Goal: Task Accomplishment & Management: Use online tool/utility

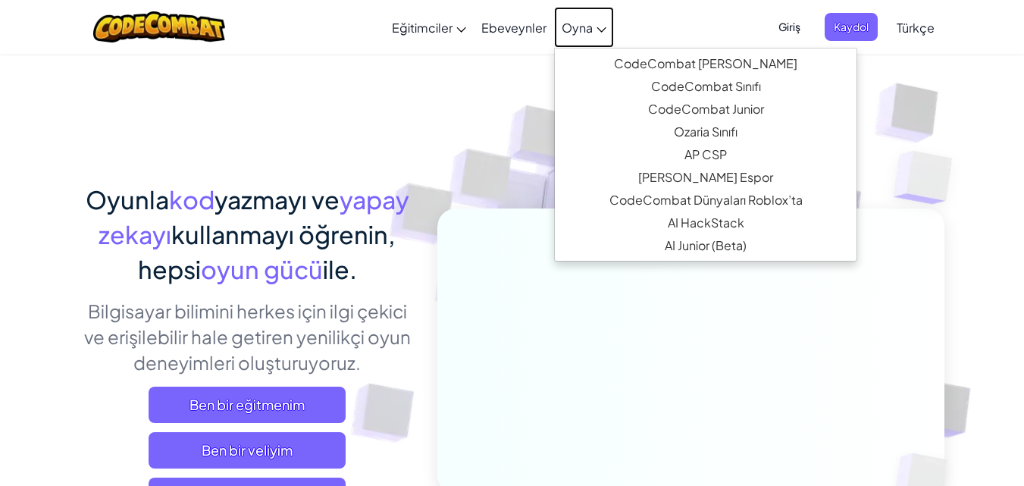
click at [577, 36] on link "Oyna" at bounding box center [584, 27] width 60 height 41
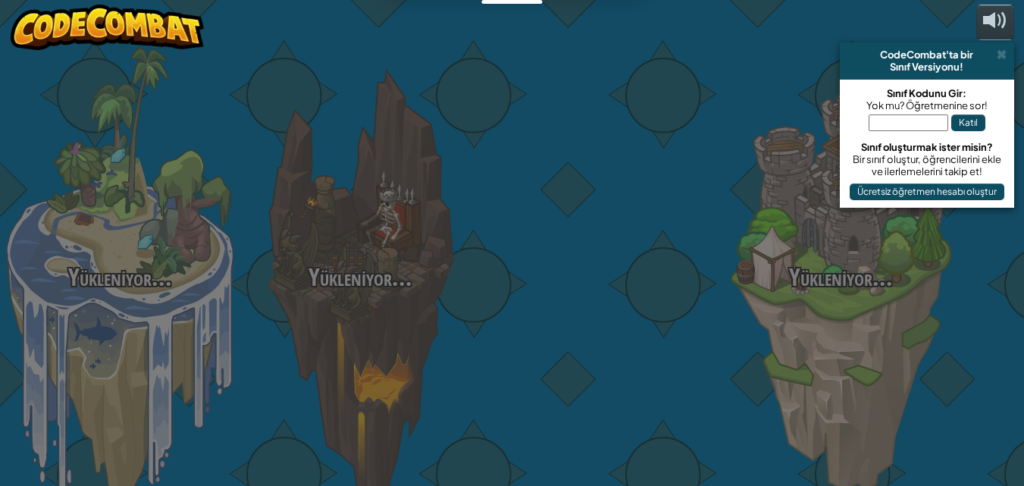
select select "tr"
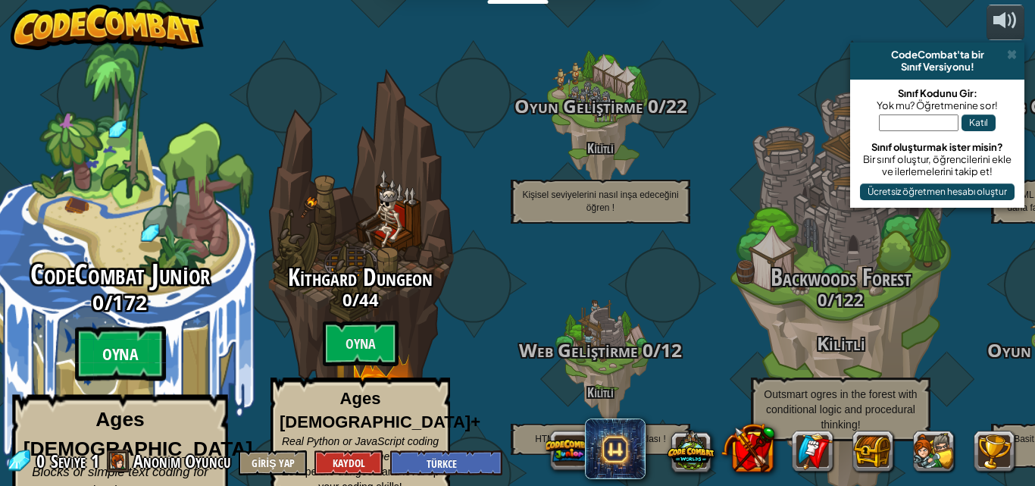
click at [120, 327] on btn "Oyna" at bounding box center [120, 354] width 91 height 55
select select "tr"
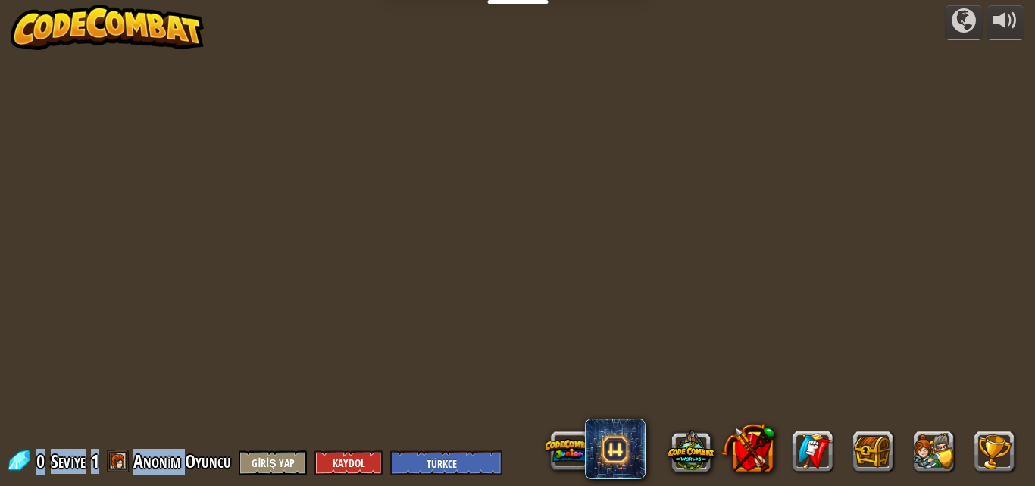
click at [120, 311] on div "powered by 0 Seviye 1 Anonim Oyuncu Giriş Yap Kaydol English ([GEOGRAPHIC_DATA]…" at bounding box center [517, 243] width 1035 height 486
select select "tr"
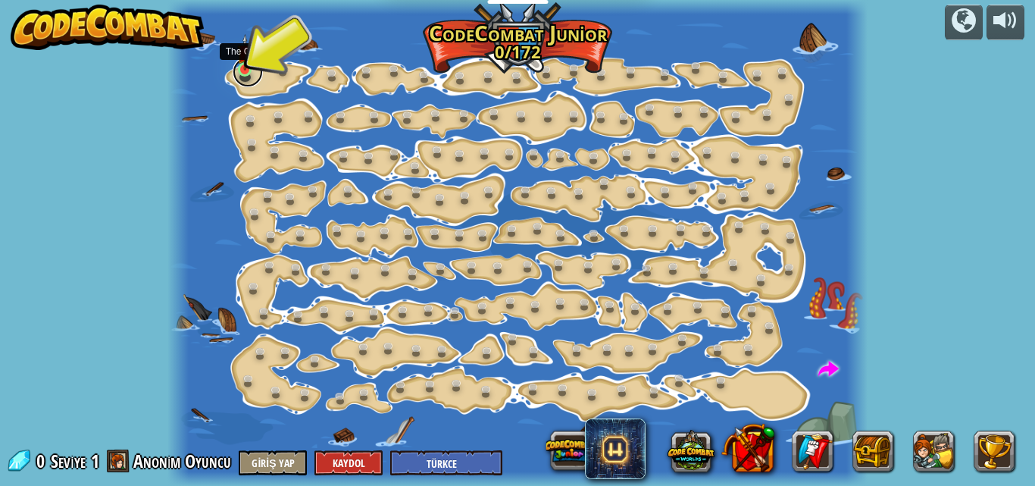
click at [252, 74] on link at bounding box center [248, 72] width 30 height 30
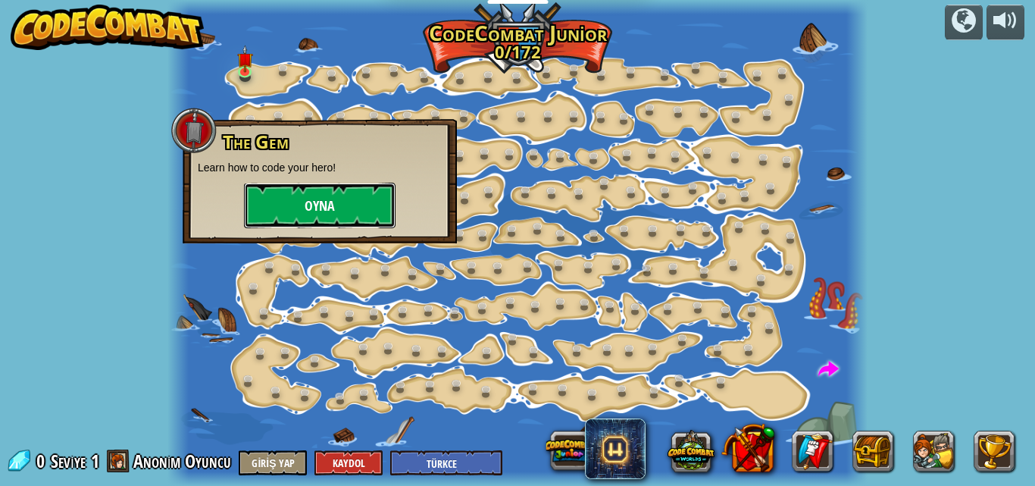
click at [349, 207] on button "Oyna" at bounding box center [320, 205] width 152 height 45
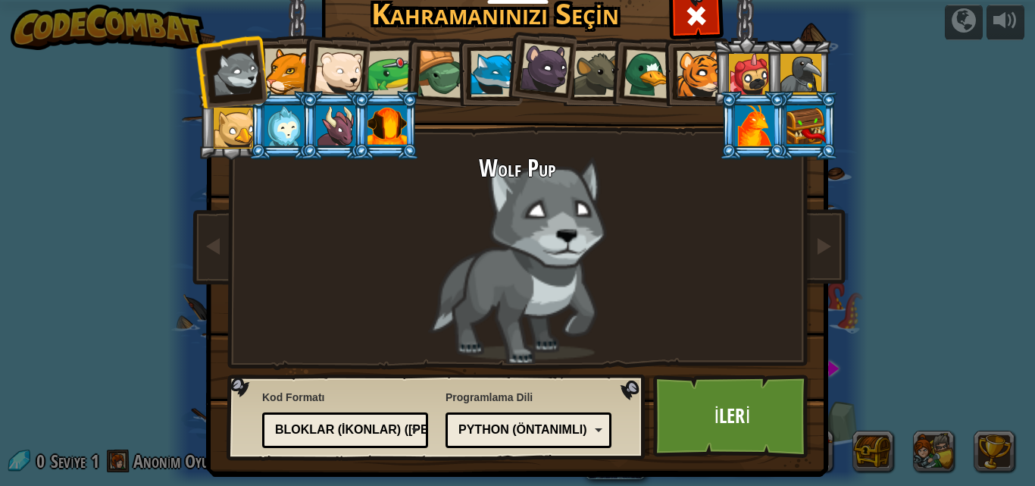
click at [526, 70] on div at bounding box center [545, 68] width 51 height 51
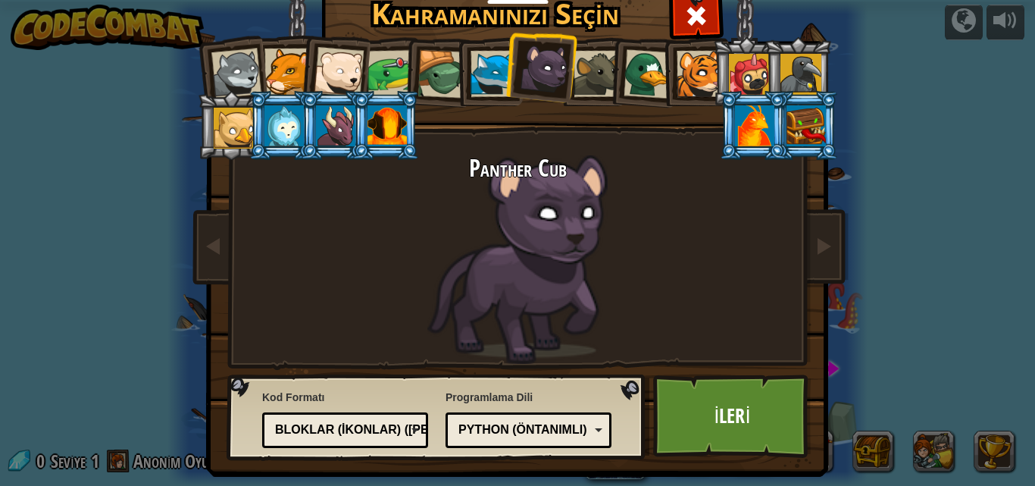
click at [526, 70] on div at bounding box center [545, 68] width 51 height 51
click at [696, 410] on link "İleri" at bounding box center [732, 415] width 158 height 83
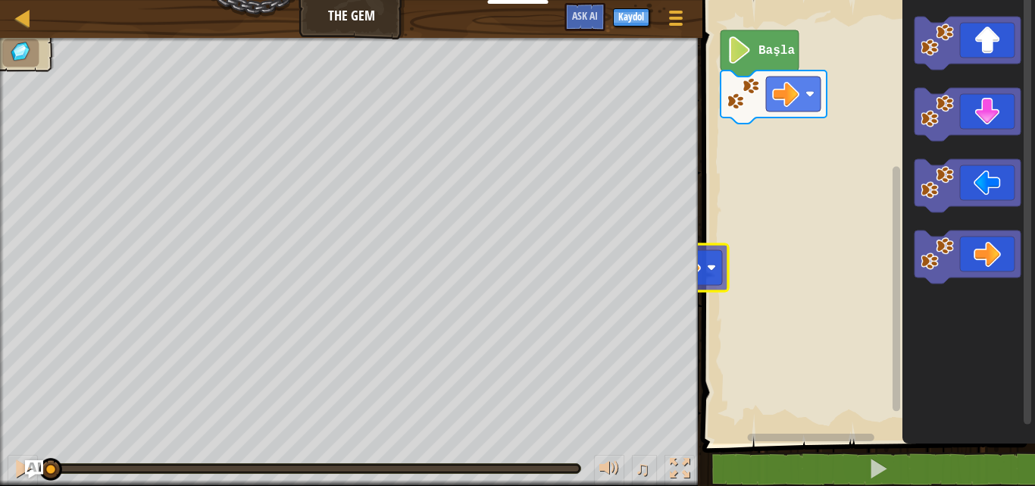
click at [685, 265] on div "Harita The Gem Oyun Menüsü Kaydol Ask AI 1 הההההההההההההההההההההההההההההההההההה…" at bounding box center [517, 243] width 1035 height 486
click at [731, 186] on div "Harita The Gem Oyun Menüsü Kaydol Ask AI 1 הההההההההההההההההההההההההההההההההההה…" at bounding box center [517, 243] width 1035 height 486
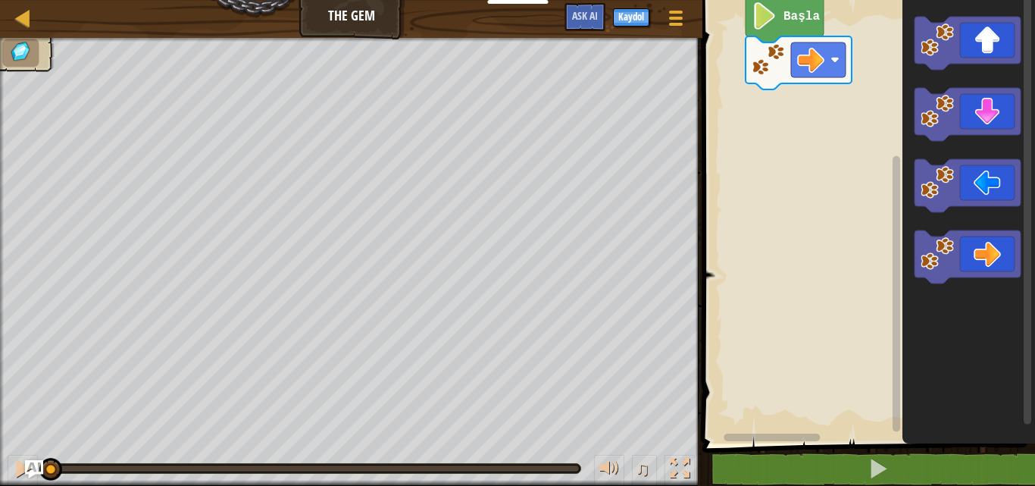
click at [784, 132] on rect "Blockly Çalışma Alanı" at bounding box center [866, 217] width 337 height 451
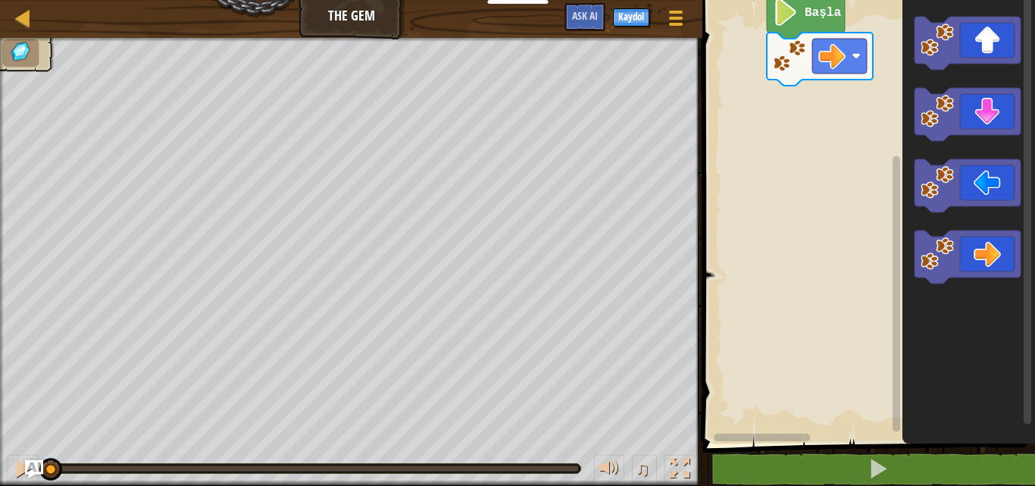
click at [811, 112] on rect "Blockly Çalışma Alanı" at bounding box center [866, 217] width 337 height 451
click at [813, 106] on rect "Blockly Çalışma Alanı" at bounding box center [866, 217] width 337 height 451
click at [814, 104] on rect "Blockly Çalışma Alanı" at bounding box center [866, 217] width 337 height 451
click at [814, 102] on rect "Blockly Çalışma Alanı" at bounding box center [866, 217] width 337 height 451
click at [814, 99] on rect "Blockly Çalışma Alanı" at bounding box center [866, 217] width 337 height 451
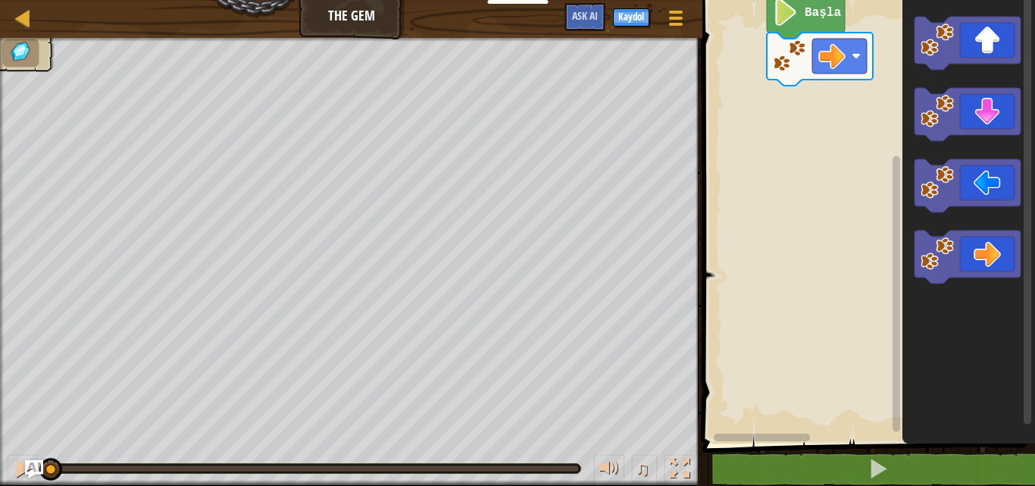
click at [814, 99] on rect "Blockly Çalışma Alanı" at bounding box center [866, 217] width 337 height 451
click at [812, 104] on rect "Blockly Çalışma Alanı" at bounding box center [866, 217] width 337 height 451
click at [789, 136] on rect "Blockly Çalışma Alanı" at bounding box center [866, 217] width 337 height 451
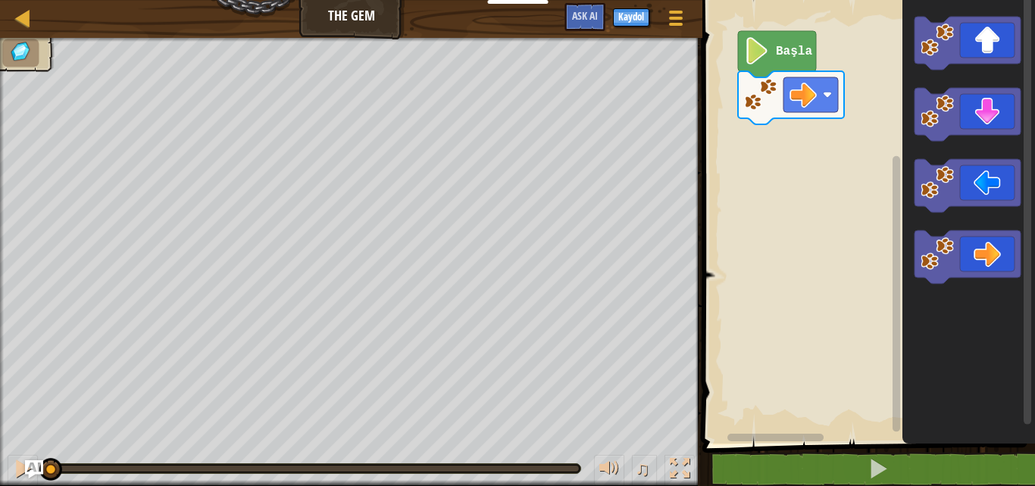
click at [775, 152] on rect "Blockly Çalışma Alanı" at bounding box center [866, 217] width 337 height 451
click at [758, 189] on rect "Blockly Çalışma Alanı" at bounding box center [866, 217] width 337 height 451
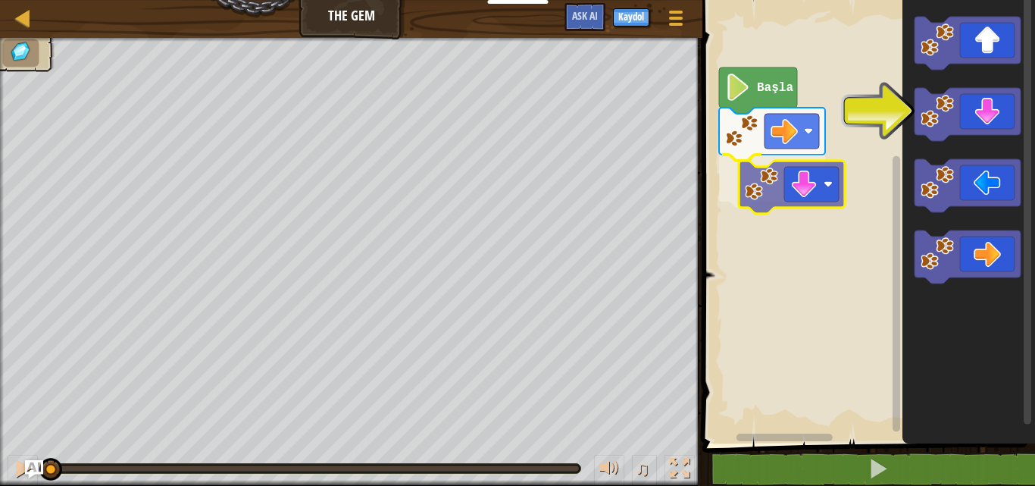
click at [732, 178] on div "Başla" at bounding box center [866, 217] width 337 height 451
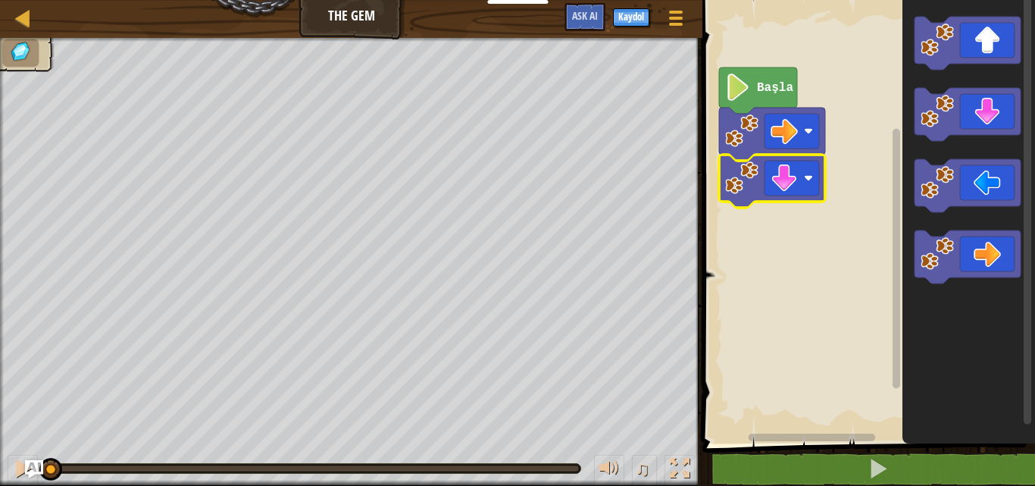
click at [732, 178] on g "Başla" at bounding box center [866, 217] width 337 height 451
click at [731, 179] on image "Blockly Çalışma Alanı" at bounding box center [741, 177] width 33 height 33
click at [737, 180] on rect "Blockly Çalışma Alanı" at bounding box center [866, 217] width 337 height 451
click at [738, 179] on g "Başla" at bounding box center [866, 217] width 337 height 451
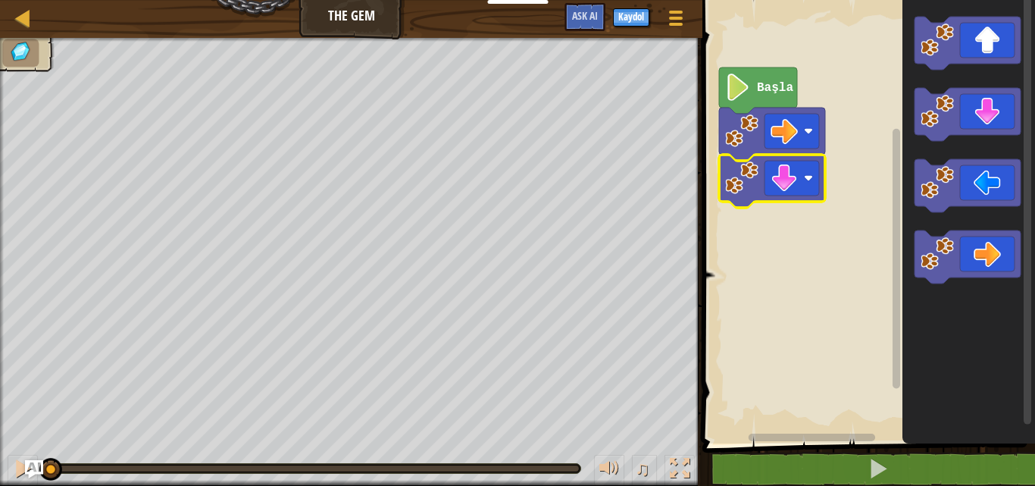
click at [738, 179] on image "Blockly Çalışma Alanı" at bounding box center [741, 177] width 33 height 33
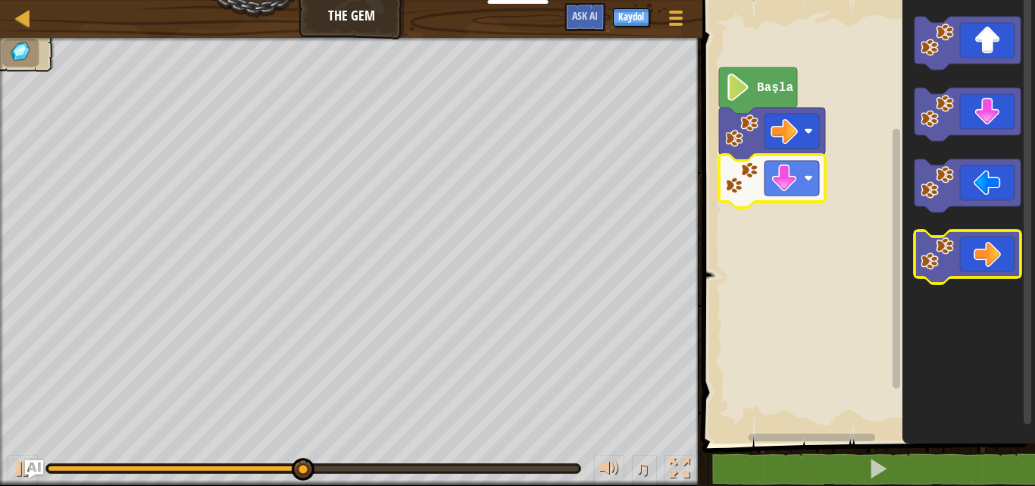
click at [985, 246] on icon "Blockly Çalışma Alanı" at bounding box center [968, 256] width 106 height 53
click at [980, 245] on icon "Blockly Çalışma Alanı" at bounding box center [968, 256] width 106 height 53
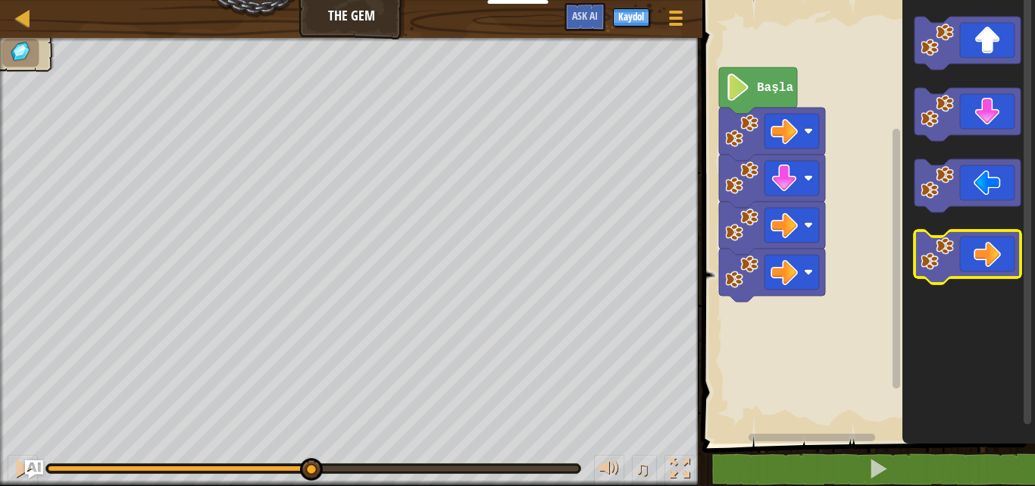
click at [976, 246] on icon "Blockly Çalışma Alanı" at bounding box center [968, 256] width 106 height 53
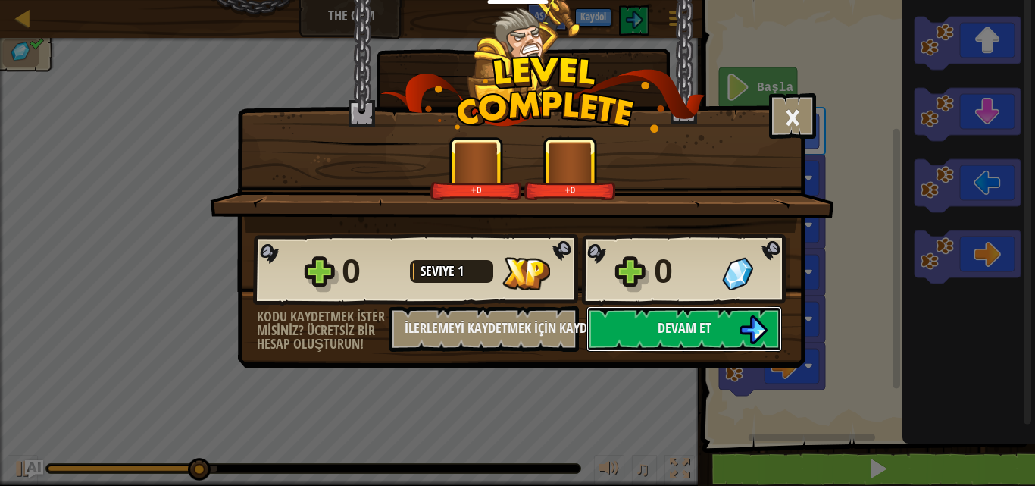
click at [756, 2] on body "Eğitimciler Ücretsiz Hesap Oluştur Okul ve İlçe Çözümleri Öğretmen Araç Seti Ön…" at bounding box center [517, 1] width 1035 height 2
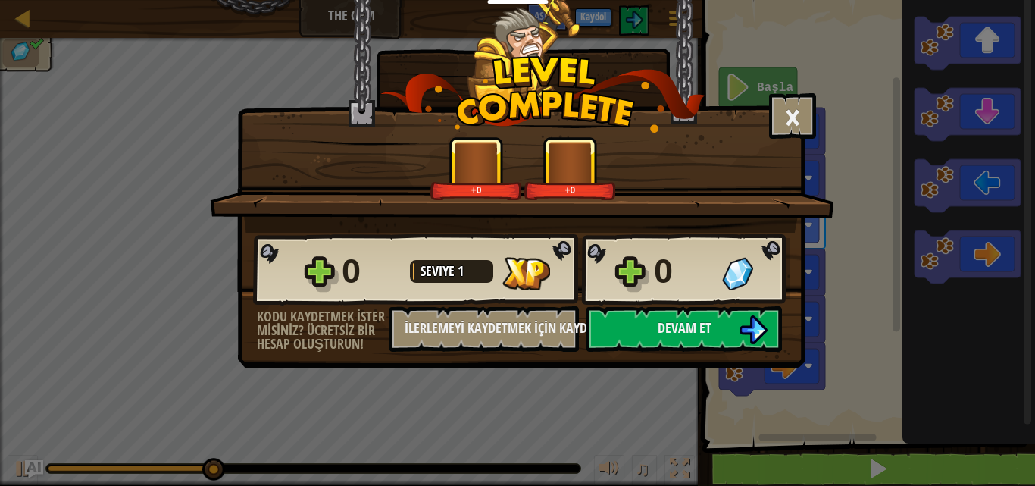
click at [756, 216] on div "+0 +0" at bounding box center [522, 184] width 624 height 96
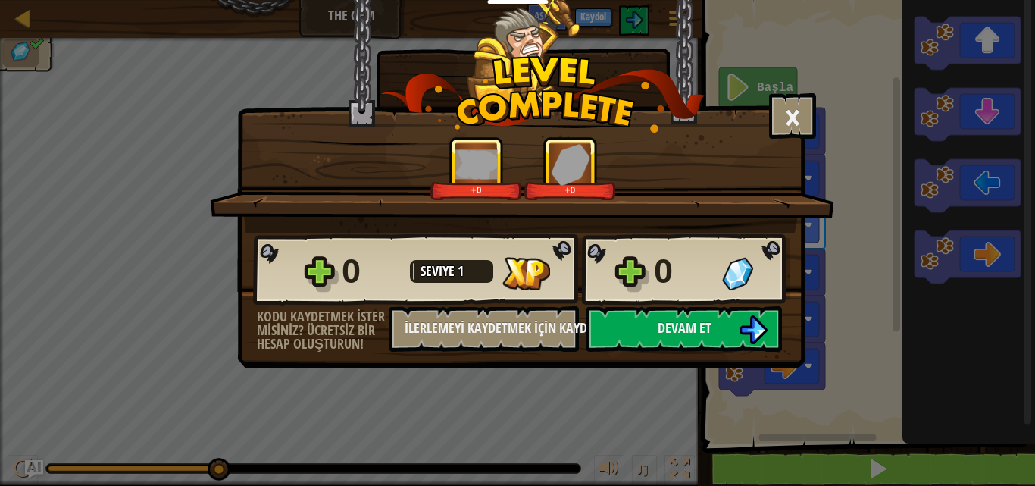
click at [757, 215] on div "+0 +0" at bounding box center [522, 184] width 624 height 96
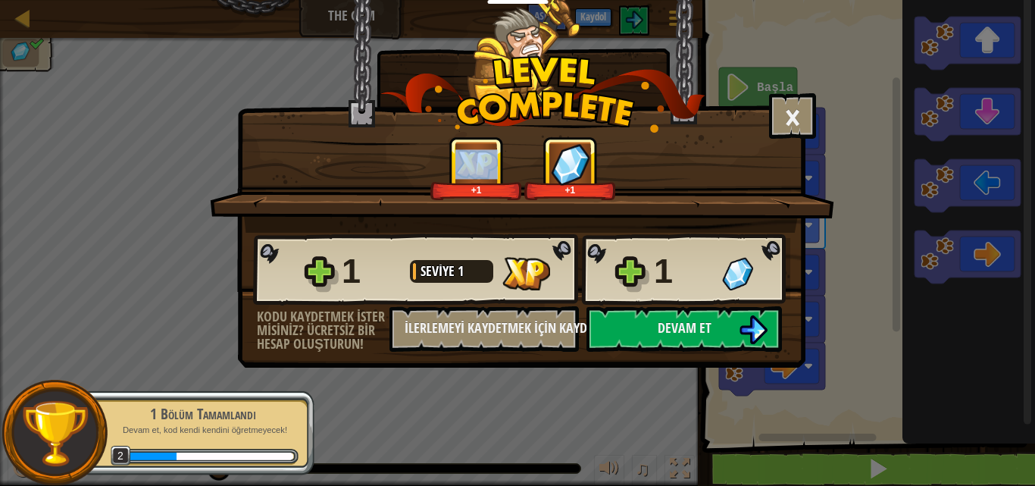
click at [571, 150] on img at bounding box center [570, 164] width 39 height 42
click at [800, 114] on button "×" at bounding box center [792, 115] width 47 height 45
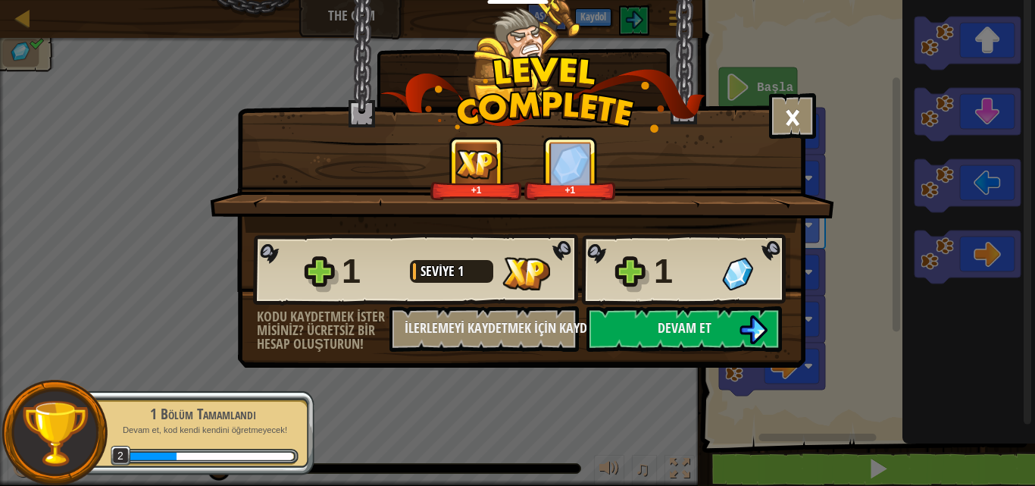
click at [800, 136] on div "+1 +1" at bounding box center [523, 168] width 588 height 64
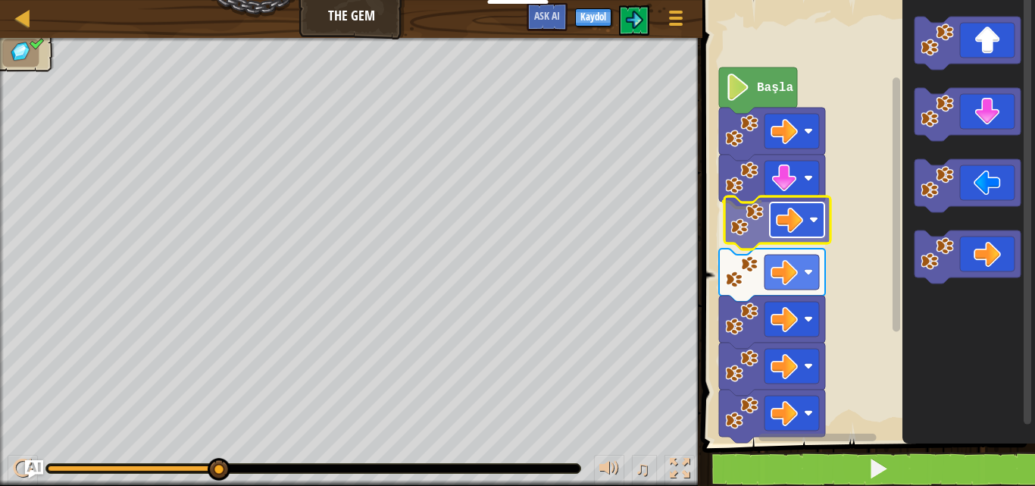
click at [804, 233] on rect "Blockly Çalışma Alanı" at bounding box center [797, 219] width 55 height 35
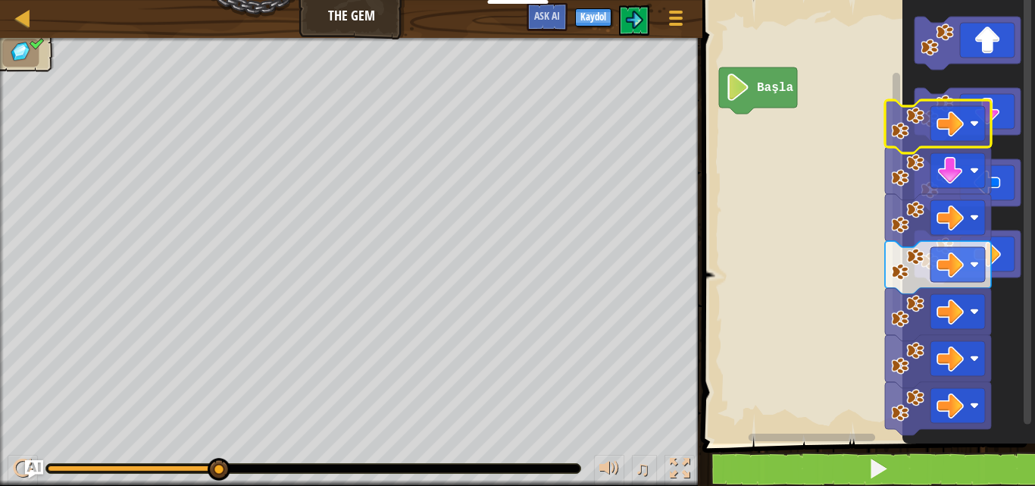
click at [918, 142] on icon "Blockly Çalışma Alanı" at bounding box center [969, 217] width 133 height 451
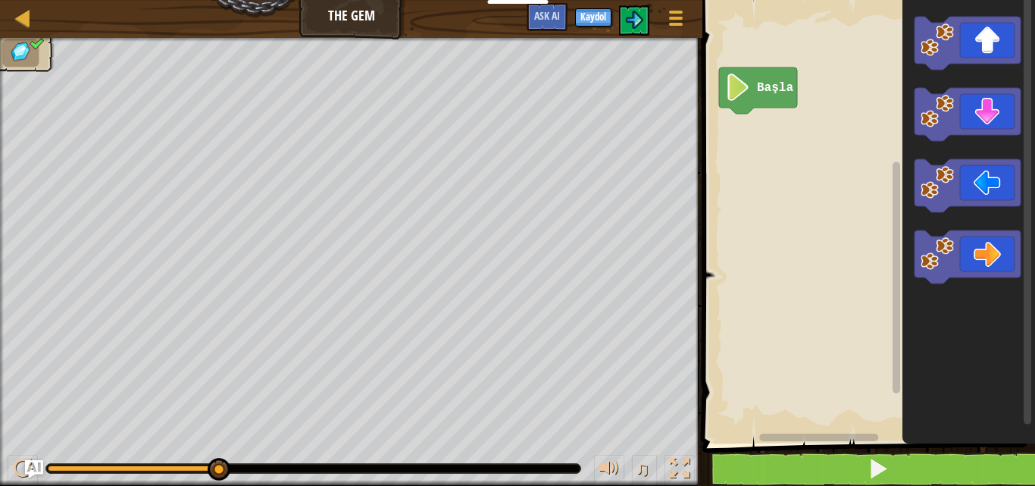
click at [746, 93] on image "Blockly Çalışma Alanı" at bounding box center [738, 87] width 26 height 27
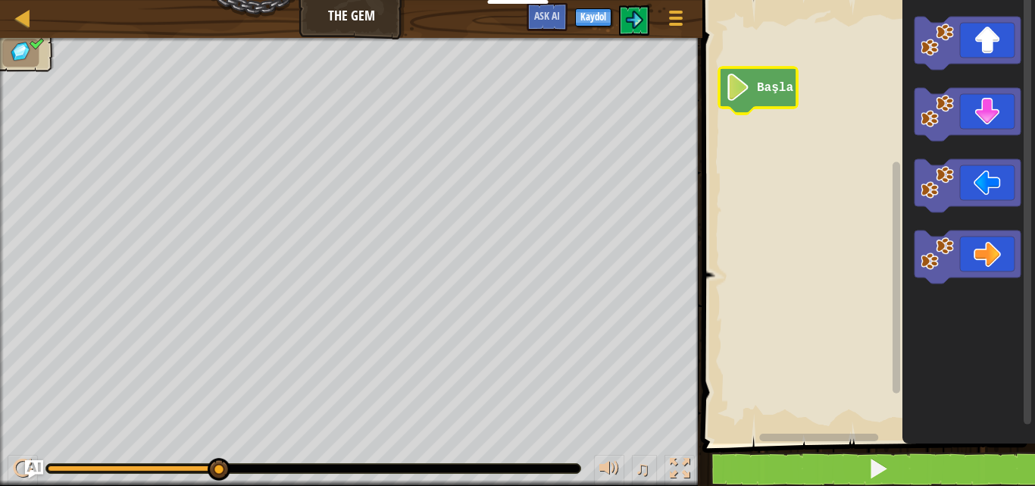
click at [746, 93] on image "Blockly Çalışma Alanı" at bounding box center [738, 87] width 26 height 27
click at [734, 89] on image "Blockly Çalışma Alanı" at bounding box center [738, 87] width 26 height 27
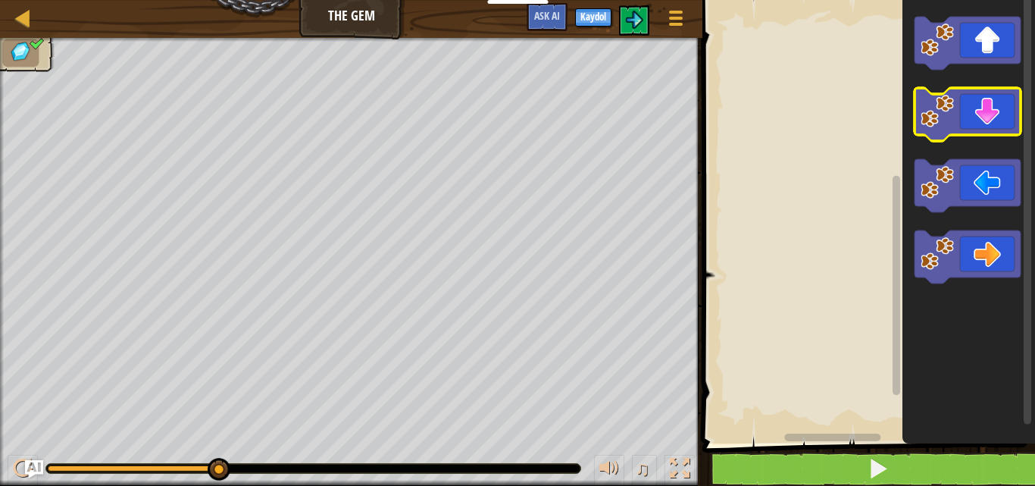
click at [987, 117] on icon "Blockly Çalışma Alanı" at bounding box center [968, 114] width 106 height 53
click at [990, 117] on icon "Blockly Çalışma Alanı" at bounding box center [968, 114] width 106 height 53
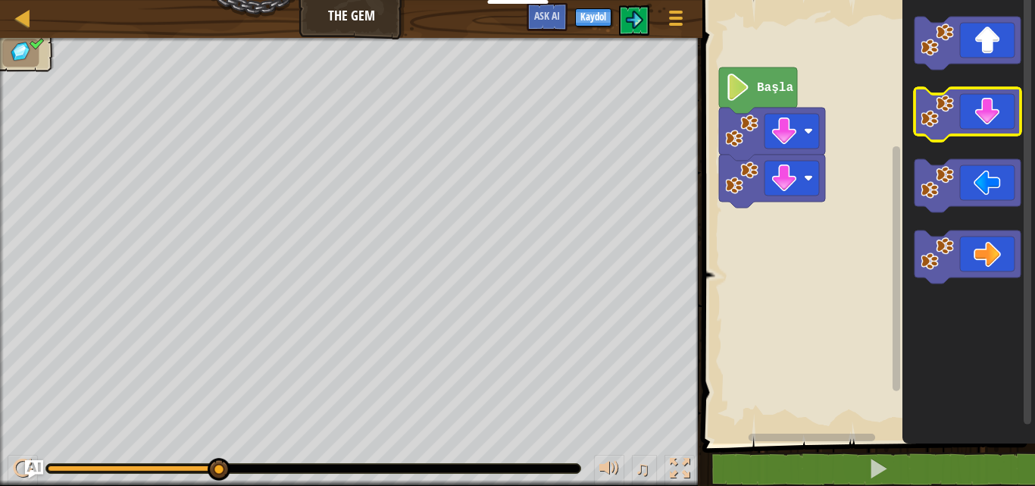
click at [990, 117] on icon "Blockly Çalışma Alanı" at bounding box center [968, 114] width 106 height 53
click at [986, 117] on icon "Blockly Çalışma Alanı" at bounding box center [968, 114] width 106 height 53
click at [898, 103] on div "Başla" at bounding box center [866, 217] width 337 height 451
click at [898, 146] on rect "Blockly Çalışma Alanı" at bounding box center [897, 268] width 8 height 245
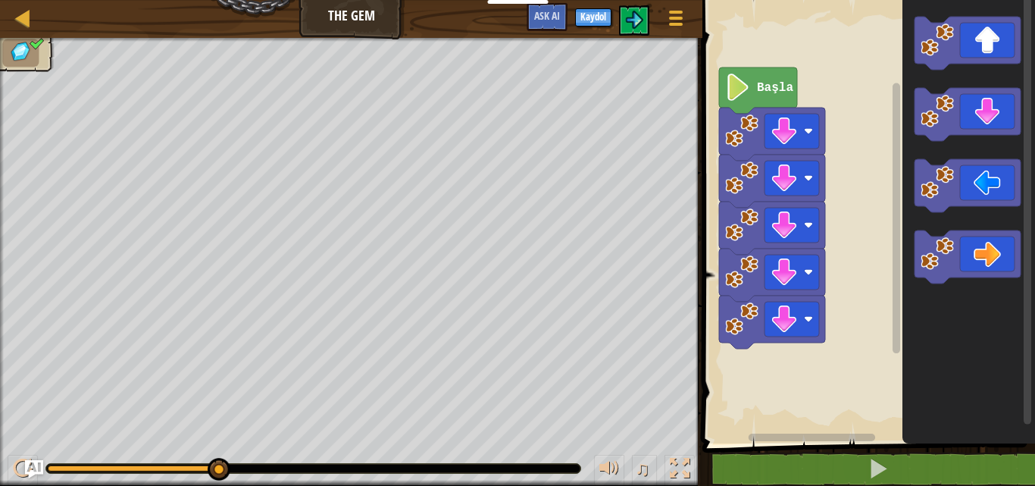
click at [898, 103] on rect "Blockly Çalışma Alanı" at bounding box center [897, 218] width 8 height 271
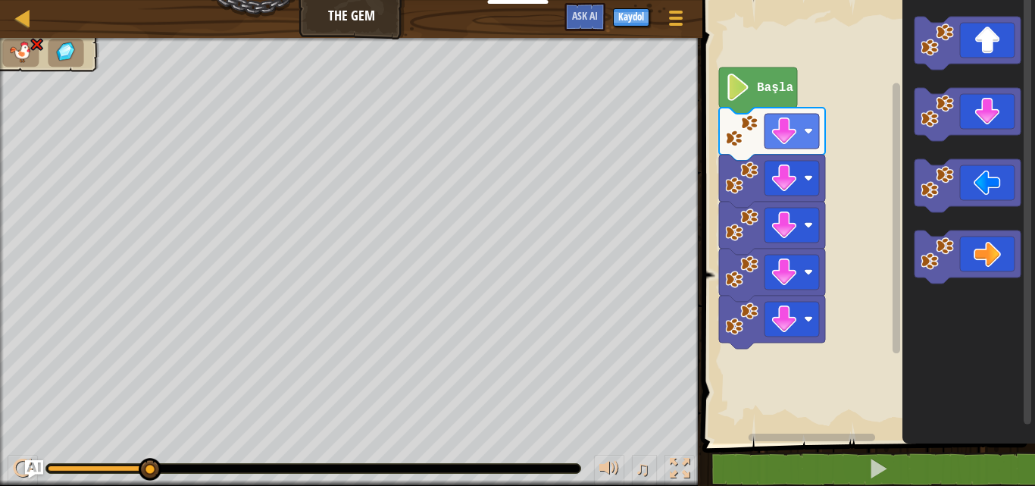
click at [761, 90] on text "Başla" at bounding box center [775, 88] width 36 height 14
click at [880, 70] on rect "Blockly Çalışma Alanı" at bounding box center [866, 217] width 337 height 451
click at [923, 67] on div "Başla" at bounding box center [866, 217] width 337 height 451
click at [929, 67] on g "Blockly Çalışma Alanı" at bounding box center [968, 150] width 106 height 267
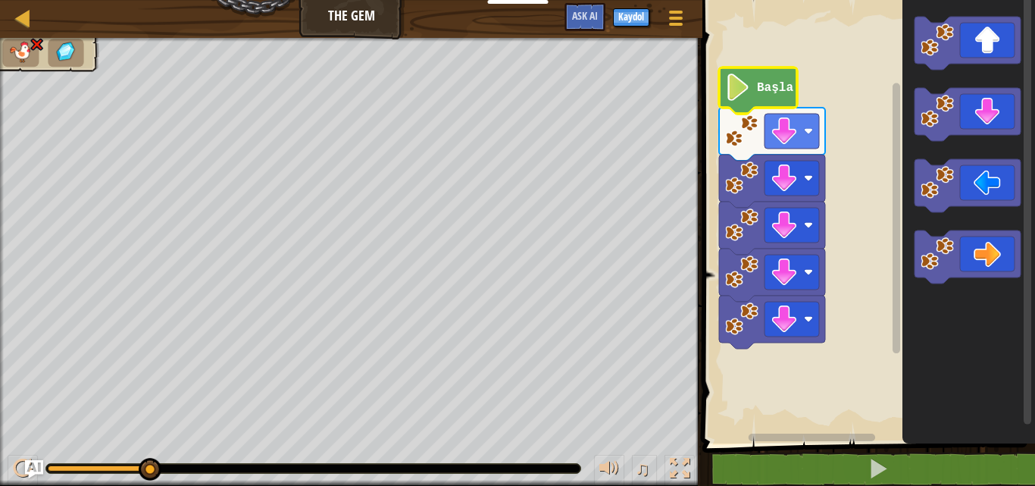
click at [929, 67] on icon "Blockly Çalışma Alanı" at bounding box center [968, 43] width 106 height 53
click at [930, 68] on g "Blockly Çalışma Alanı" at bounding box center [968, 43] width 106 height 53
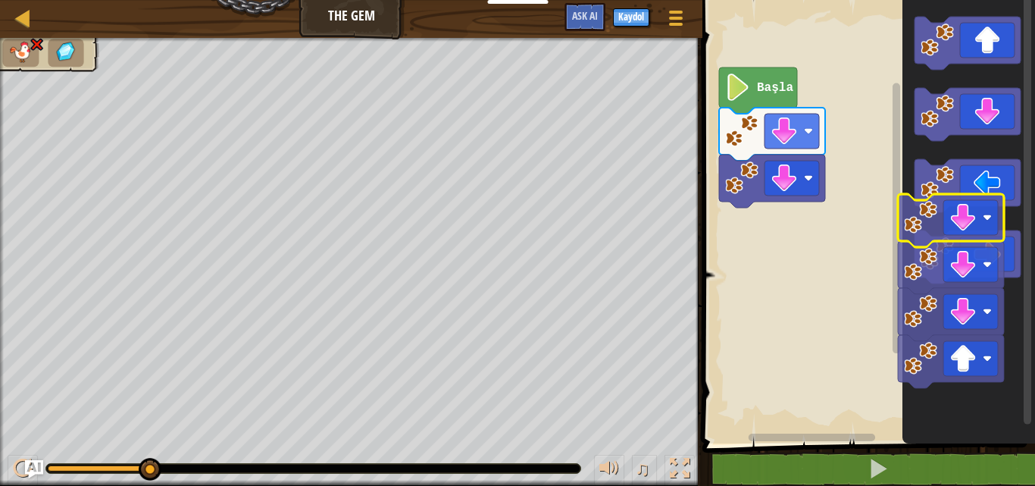
click at [1023, 206] on icon "Blockly Çalışma Alanı" at bounding box center [969, 217] width 133 height 451
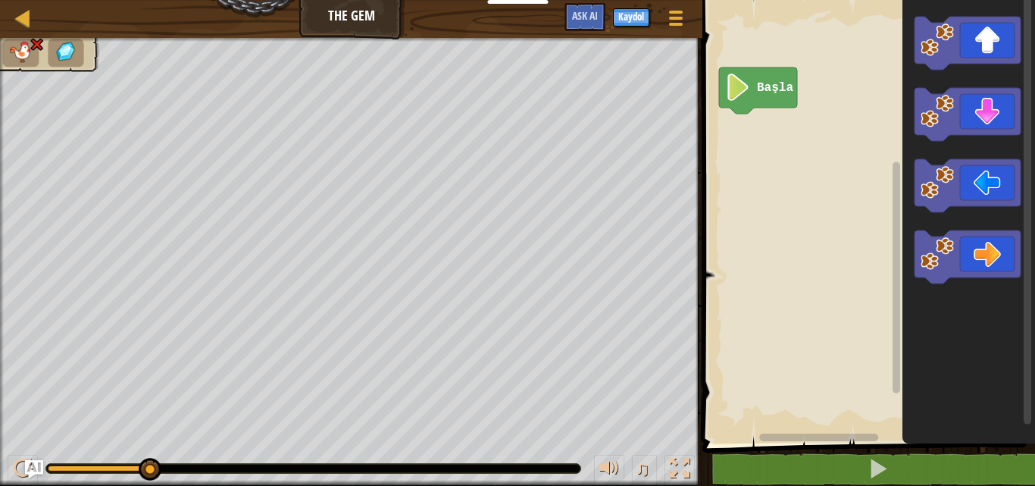
click at [767, 86] on text "Başla" at bounding box center [775, 88] width 36 height 14
click at [767, 85] on text "Başla" at bounding box center [775, 88] width 36 height 14
click at [736, 87] on image "Blockly Çalışma Alanı" at bounding box center [738, 87] width 26 height 27
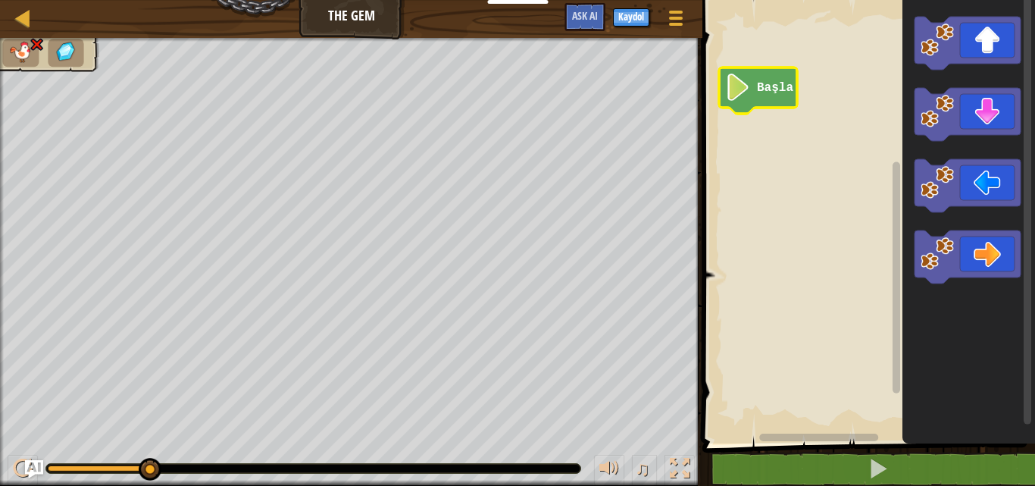
click at [736, 85] on image "Blockly Çalışma Alanı" at bounding box center [738, 87] width 26 height 27
click at [64, 68] on div at bounding box center [41, 49] width 117 height 43
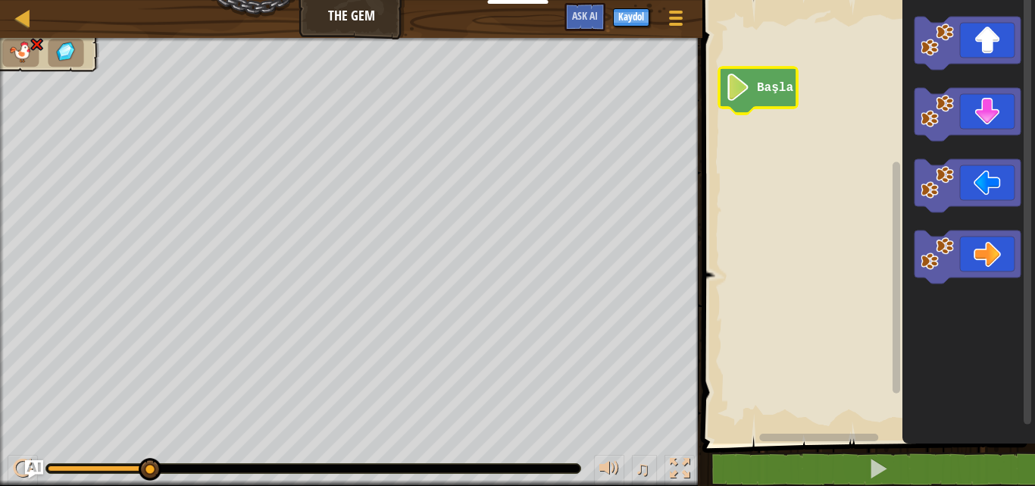
click at [64, 68] on div at bounding box center [41, 49] width 117 height 43
click at [65, 72] on div at bounding box center [351, 262] width 703 height 448
click at [70, 62] on img at bounding box center [65, 52] width 25 height 22
click at [70, 42] on img at bounding box center [65, 52] width 25 height 22
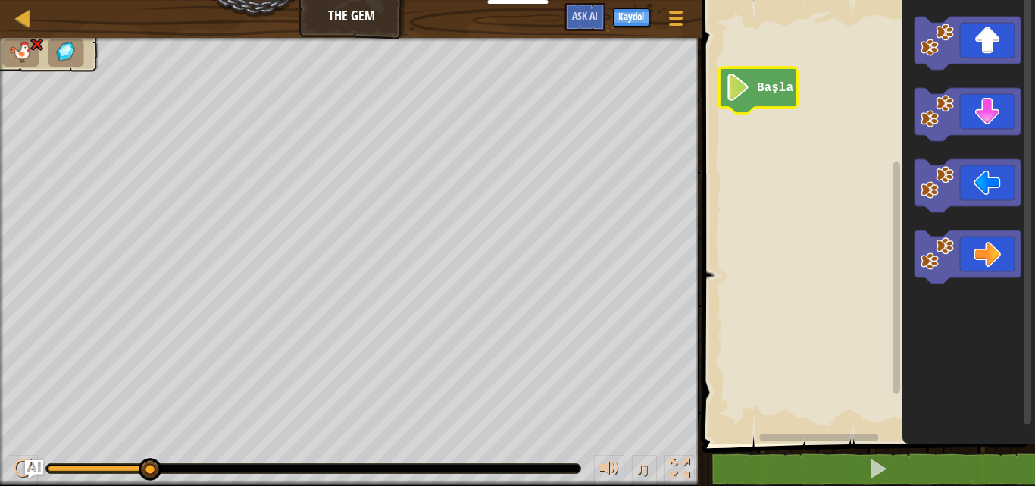
click at [70, 42] on img at bounding box center [65, 52] width 25 height 22
click at [625, 10] on button "Kaydol" at bounding box center [631, 17] width 36 height 18
click at [625, 0] on body "Eğitimciler Ücretsiz Hesap Oluştur Okul ve İlçe Çözümleri Öğretmen Araç Seti Ön…" at bounding box center [517, 0] width 1035 height 0
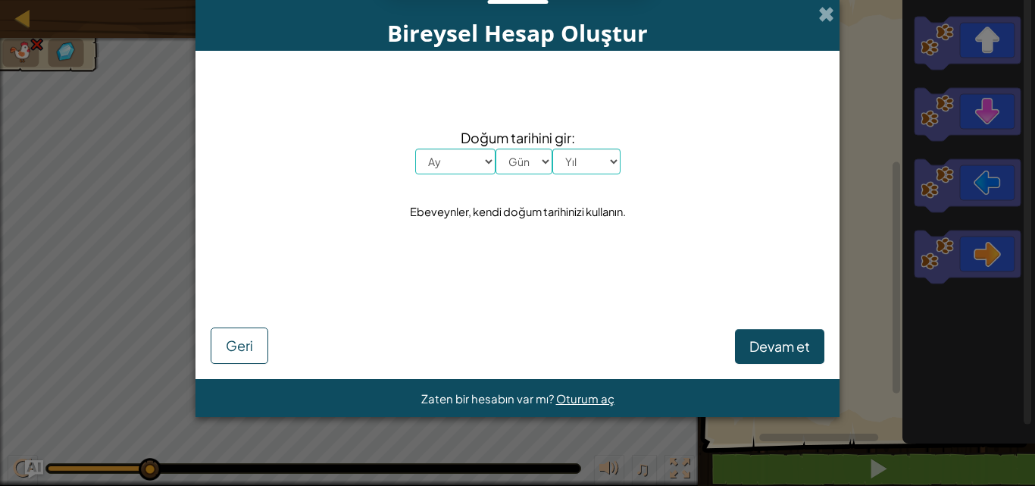
click at [836, 13] on div "Bireysel Hesap Oluştur" at bounding box center [518, 25] width 644 height 51
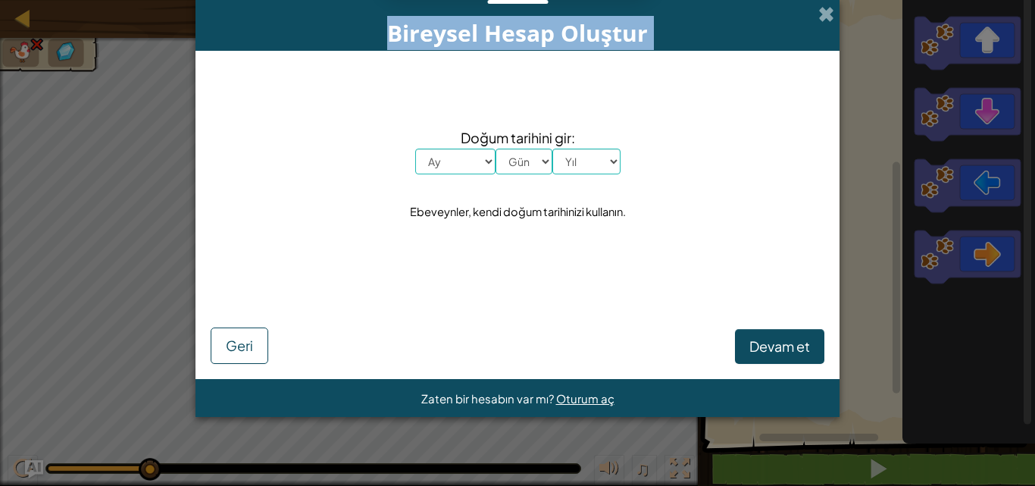
click at [836, 13] on div "Bireysel Hesap Oluştur" at bounding box center [518, 25] width 644 height 51
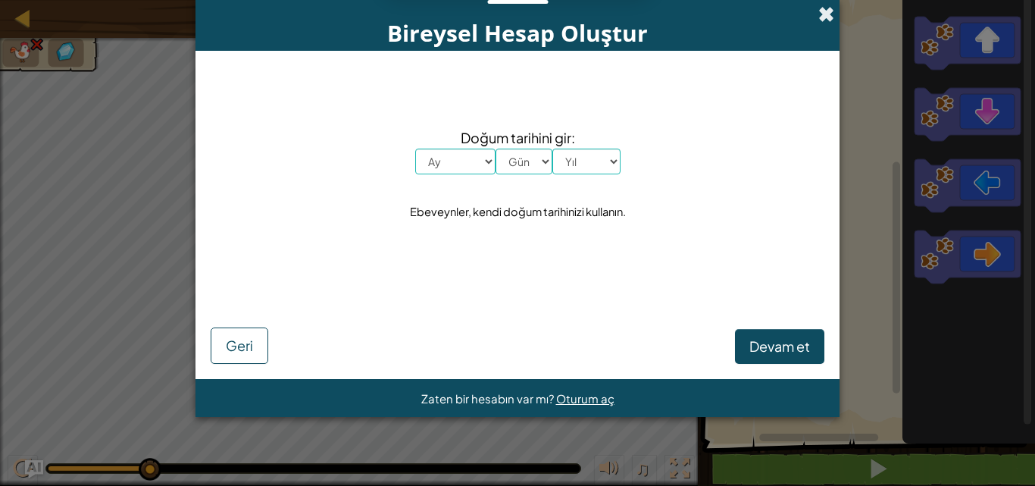
click at [818, 14] on span at bounding box center [826, 14] width 16 height 16
